Goal: Task Accomplishment & Management: Use online tool/utility

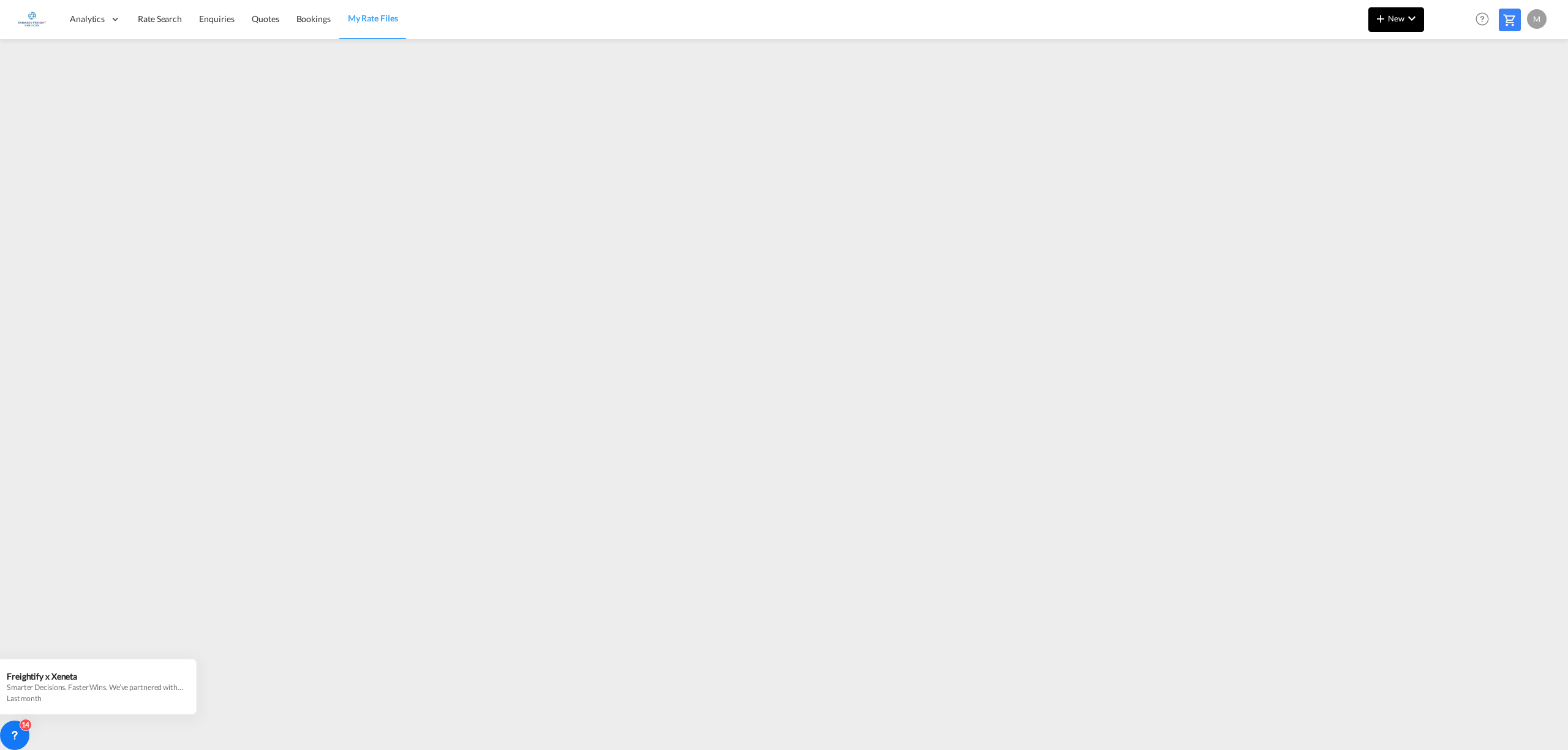
click at [1419, 20] on button "New" at bounding box center [1396, 20] width 56 height 25
click at [1406, 41] on div "button" at bounding box center [1413, 52] width 14 height 25
click at [1453, 94] on span "Ratesheet" at bounding box center [1446, 92] width 14 height 25
click at [1396, 25] on button "New" at bounding box center [1396, 20] width 56 height 25
click at [1490, 88] on div "Ratesheet" at bounding box center [1471, 92] width 75 height 30
